Goal: Information Seeking & Learning: Learn about a topic

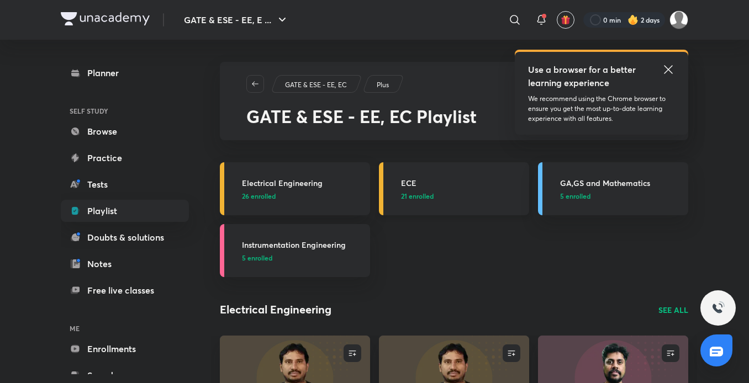
click at [417, 196] on span "21 enrolled" at bounding box center [417, 196] width 33 height 10
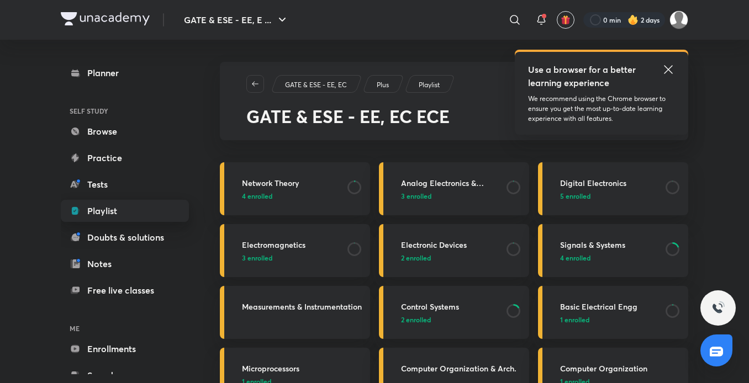
click at [127, 210] on link "Playlist" at bounding box center [125, 211] width 128 height 22
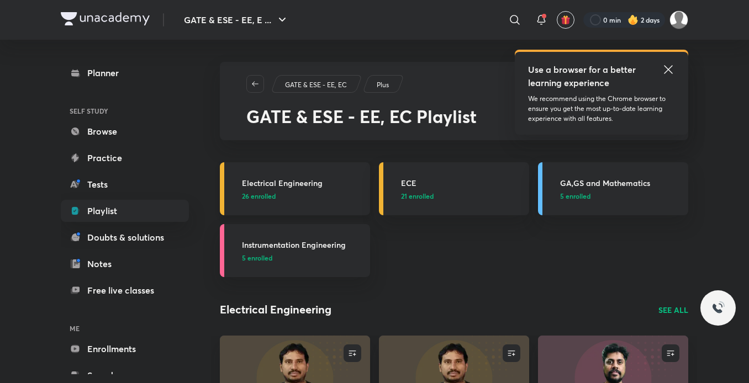
click at [245, 189] on div "Electrical Engineering 26 enrolled" at bounding box center [302, 189] width 121 height 24
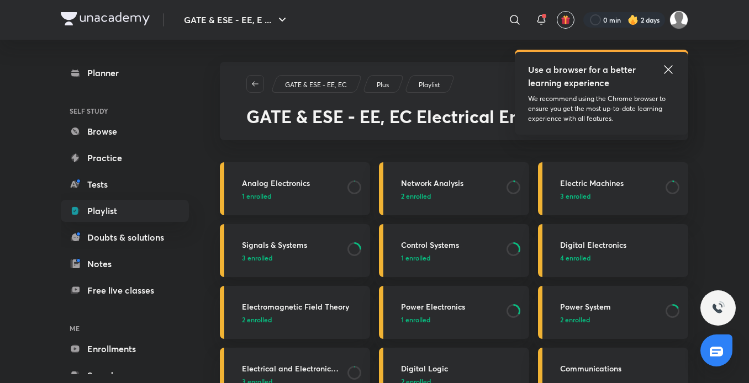
click at [300, 186] on h3 "Analog Electronics" at bounding box center [291, 183] width 99 height 12
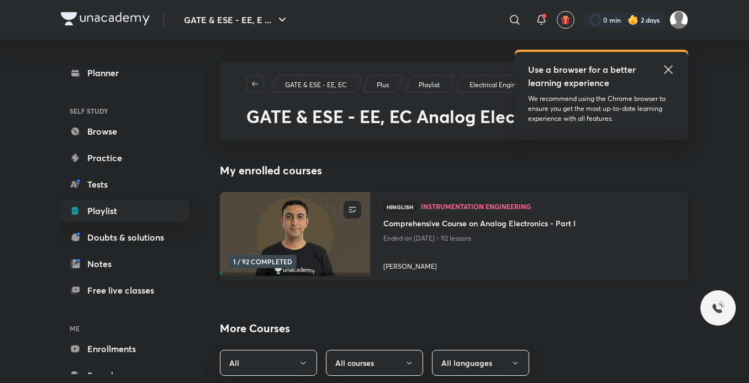
click at [294, 229] on img at bounding box center [294, 235] width 153 height 86
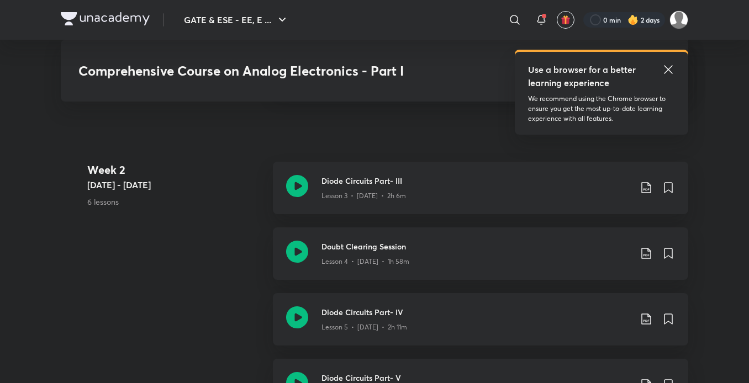
scroll to position [794, 0]
click at [369, 313] on h3 "Diode Circuits Part- IV" at bounding box center [475, 312] width 309 height 12
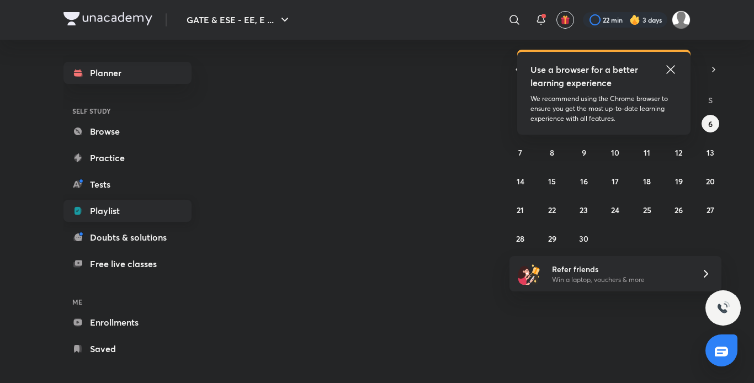
click at [121, 213] on link "Playlist" at bounding box center [127, 211] width 128 height 22
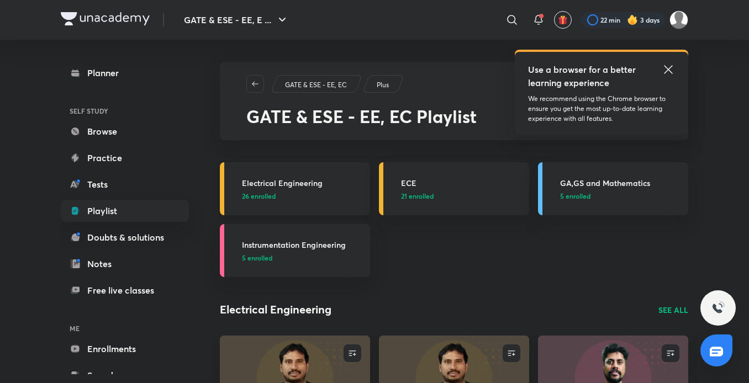
click at [337, 192] on p "26 enrolled" at bounding box center [302, 196] width 121 height 10
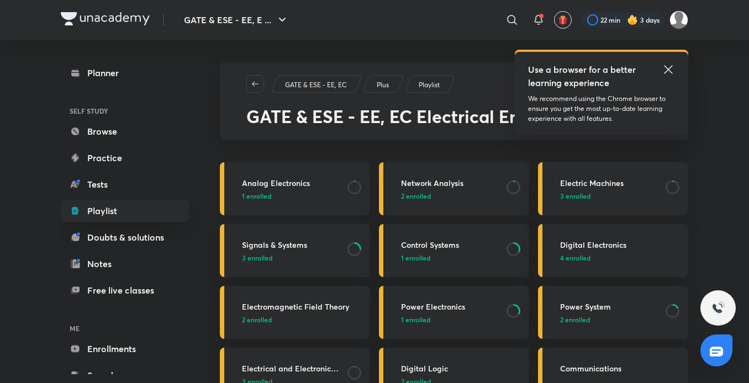
click at [335, 182] on h3 "Analog Electronics" at bounding box center [291, 183] width 99 height 12
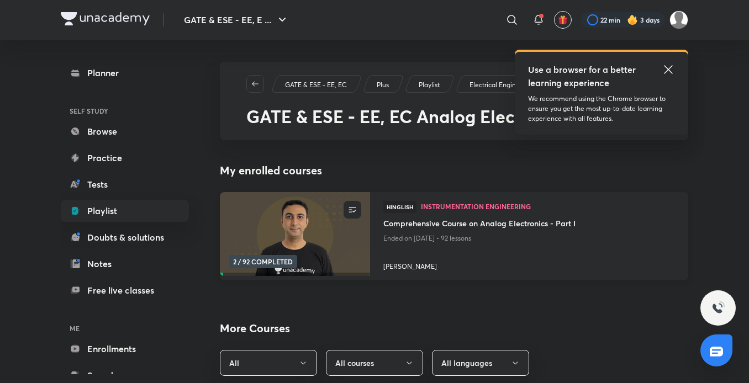
click at [311, 222] on img at bounding box center [294, 235] width 153 height 86
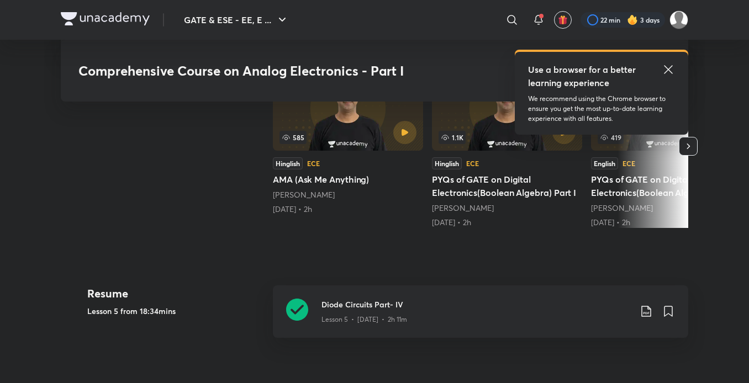
scroll to position [484, 0]
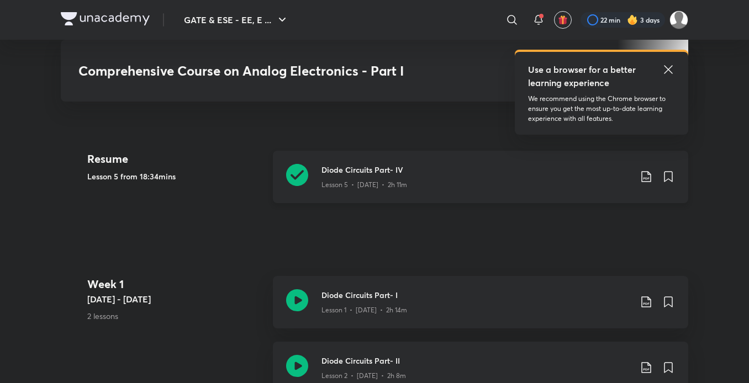
click at [386, 171] on h3 "Diode Circuits Part- IV" at bounding box center [475, 170] width 309 height 12
